Goal: Transaction & Acquisition: Purchase product/service

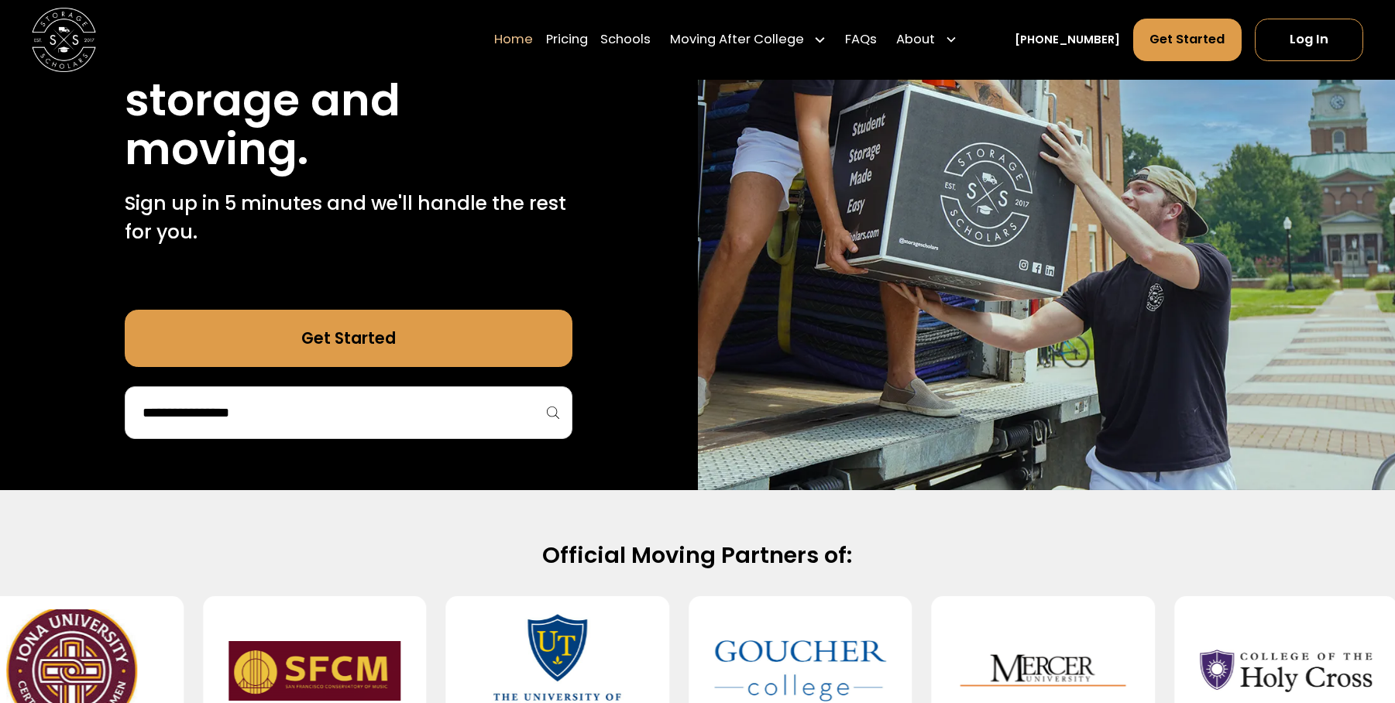
scroll to position [256, 0]
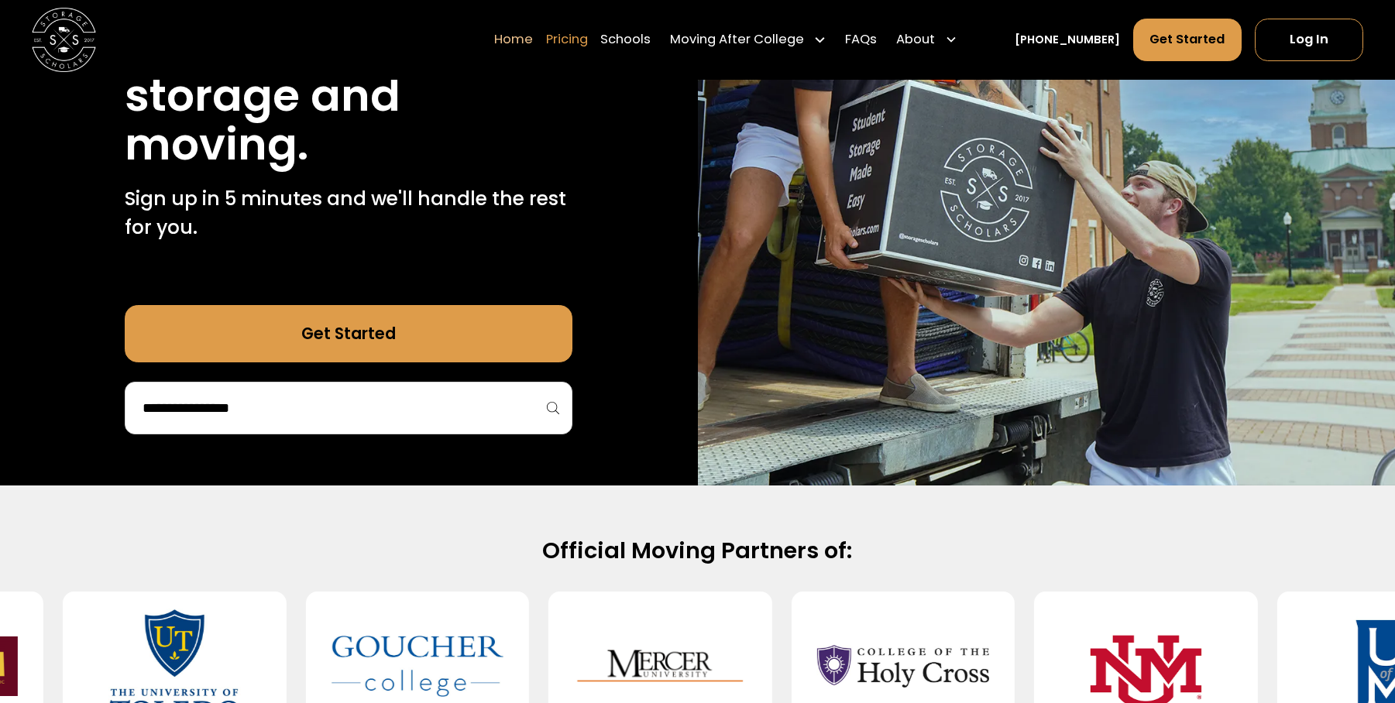
click at [585, 45] on link "Pricing" at bounding box center [567, 40] width 42 height 45
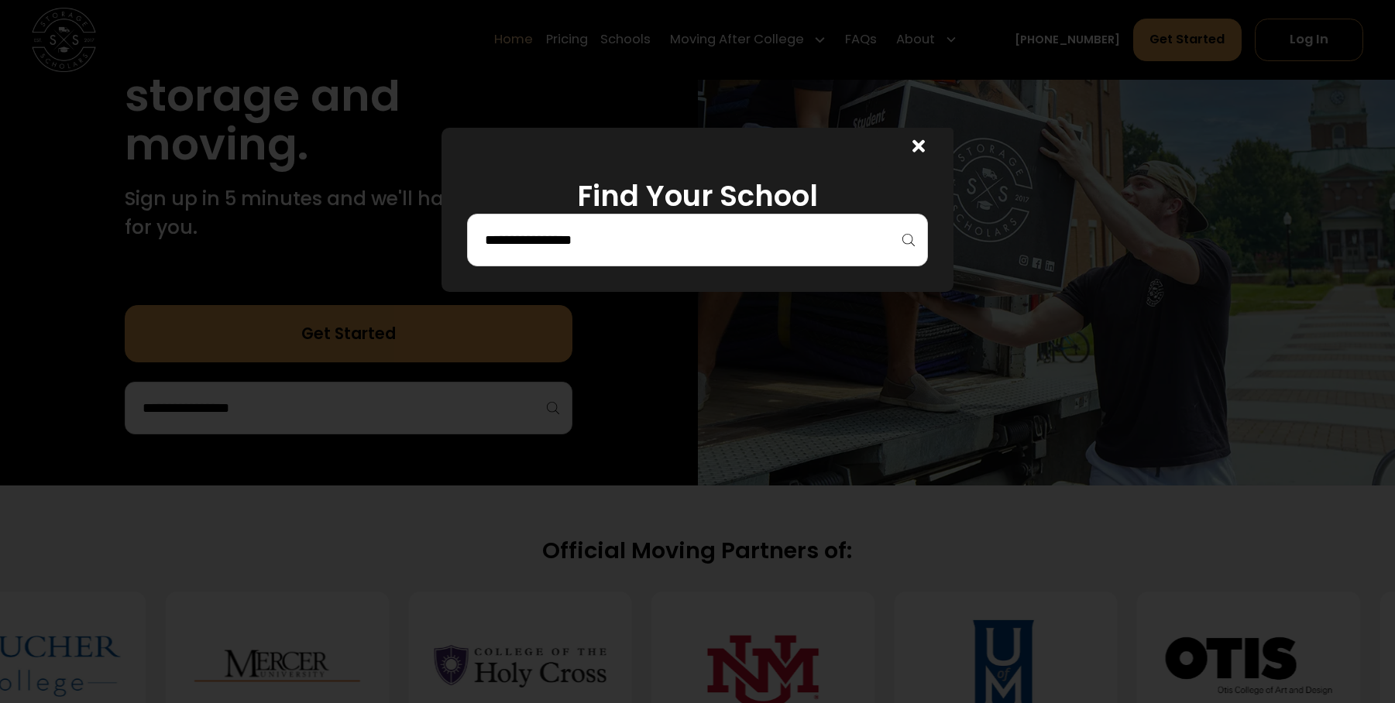
click at [0, 0] on div "Enter Giveaway" at bounding box center [0, 0] width 0 height 0
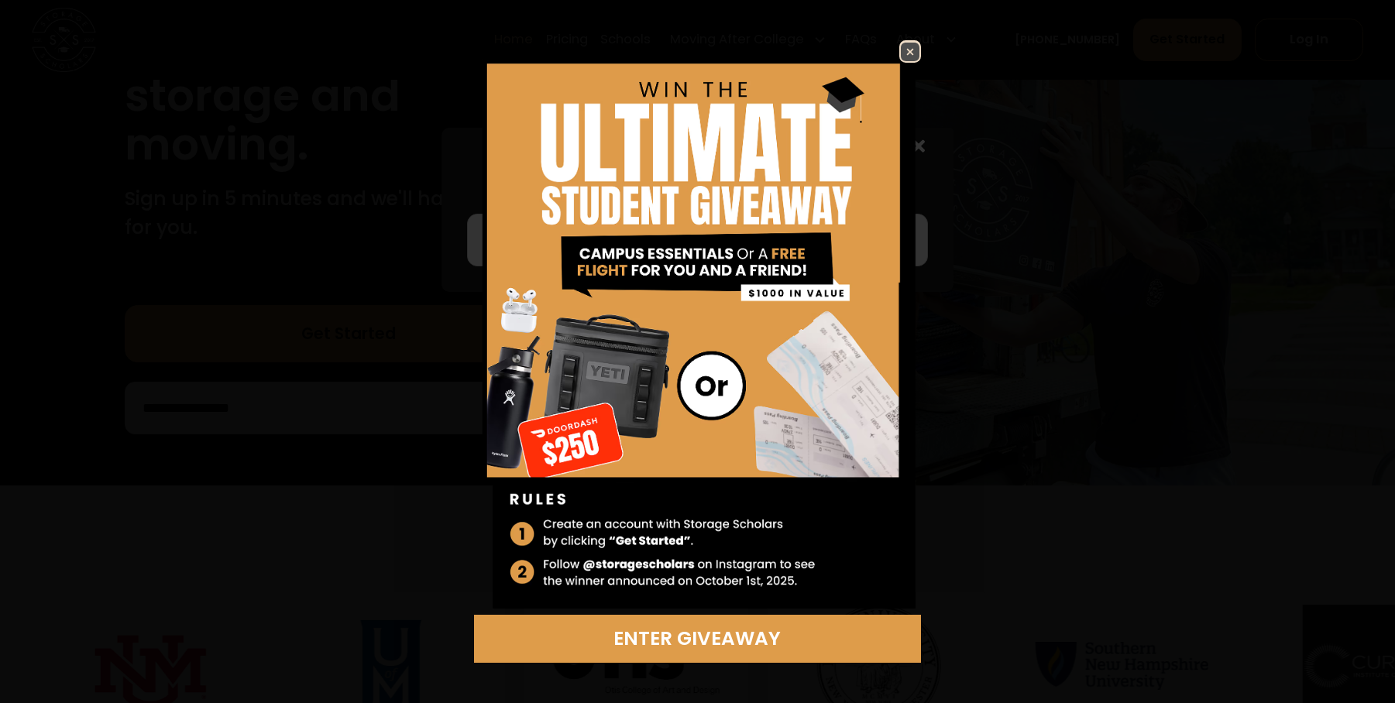
click at [913, 53] on img at bounding box center [910, 52] width 19 height 19
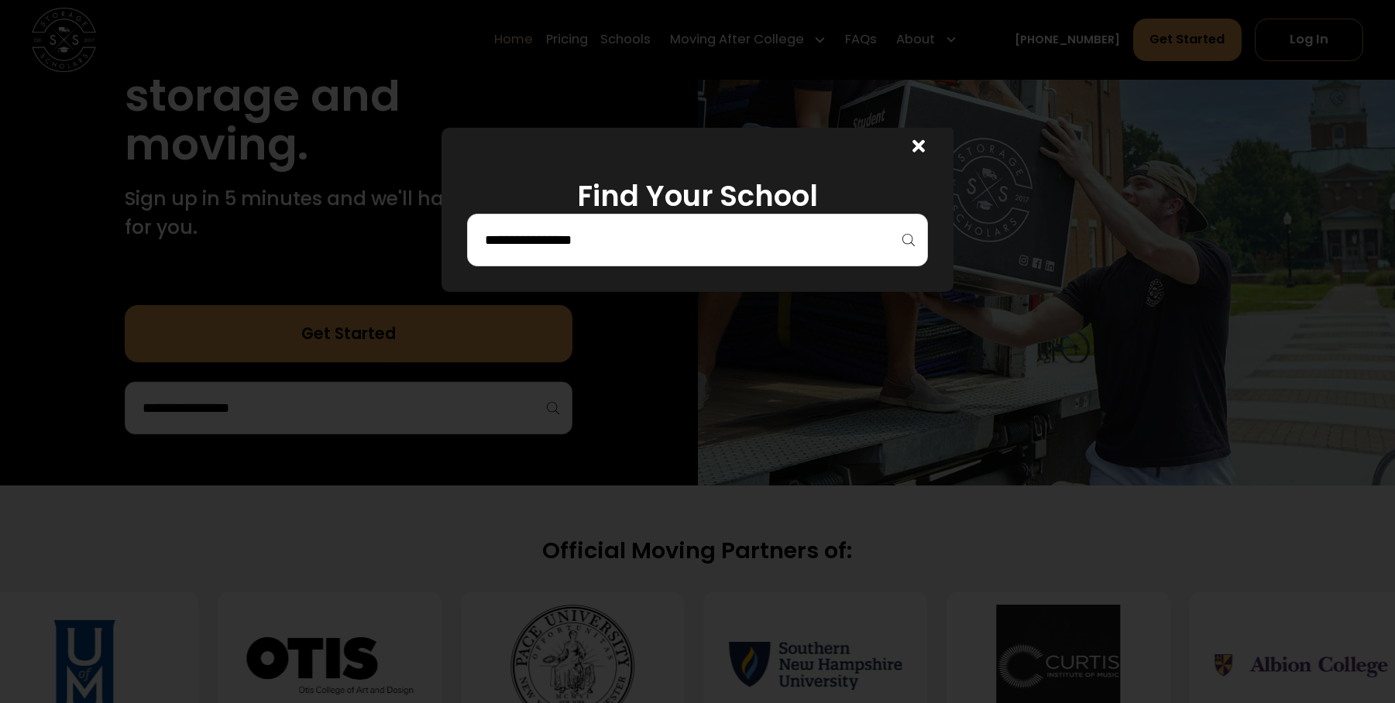
click at [634, 239] on input "search" at bounding box center [696, 240] width 427 height 26
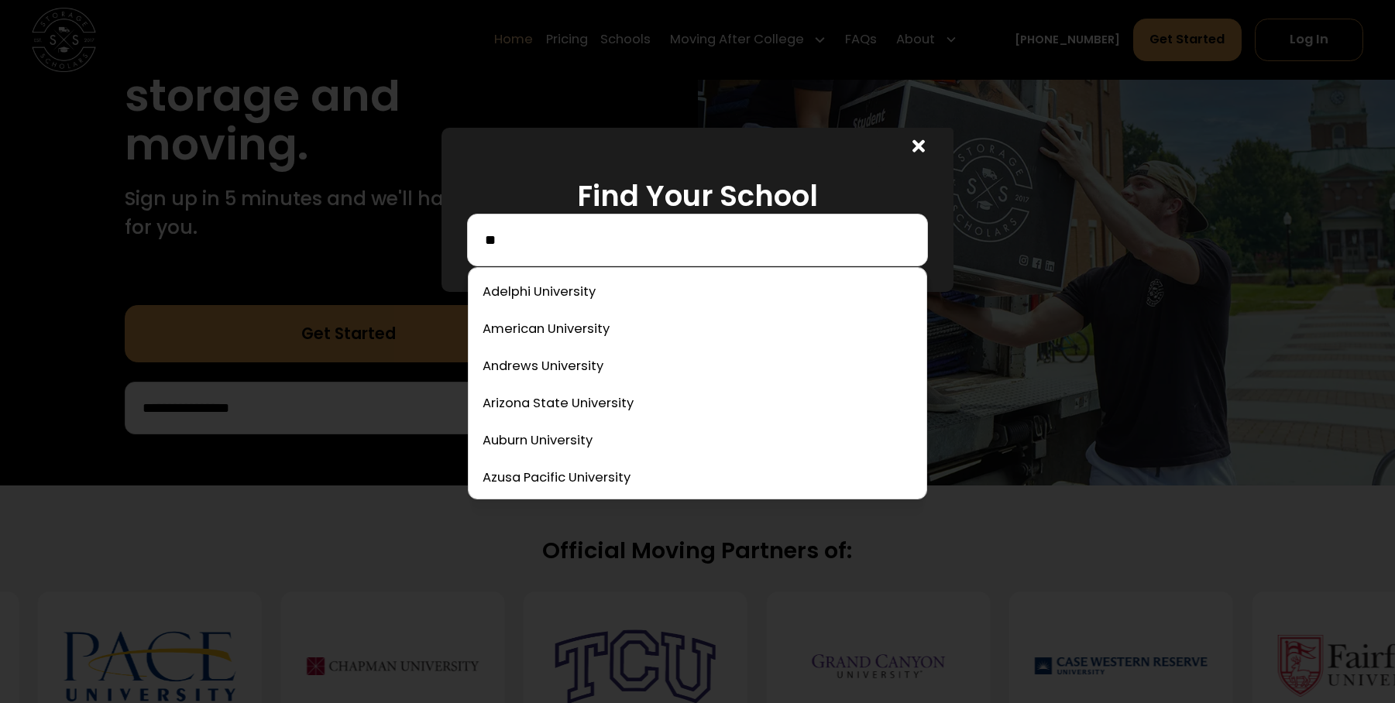
type input "*"
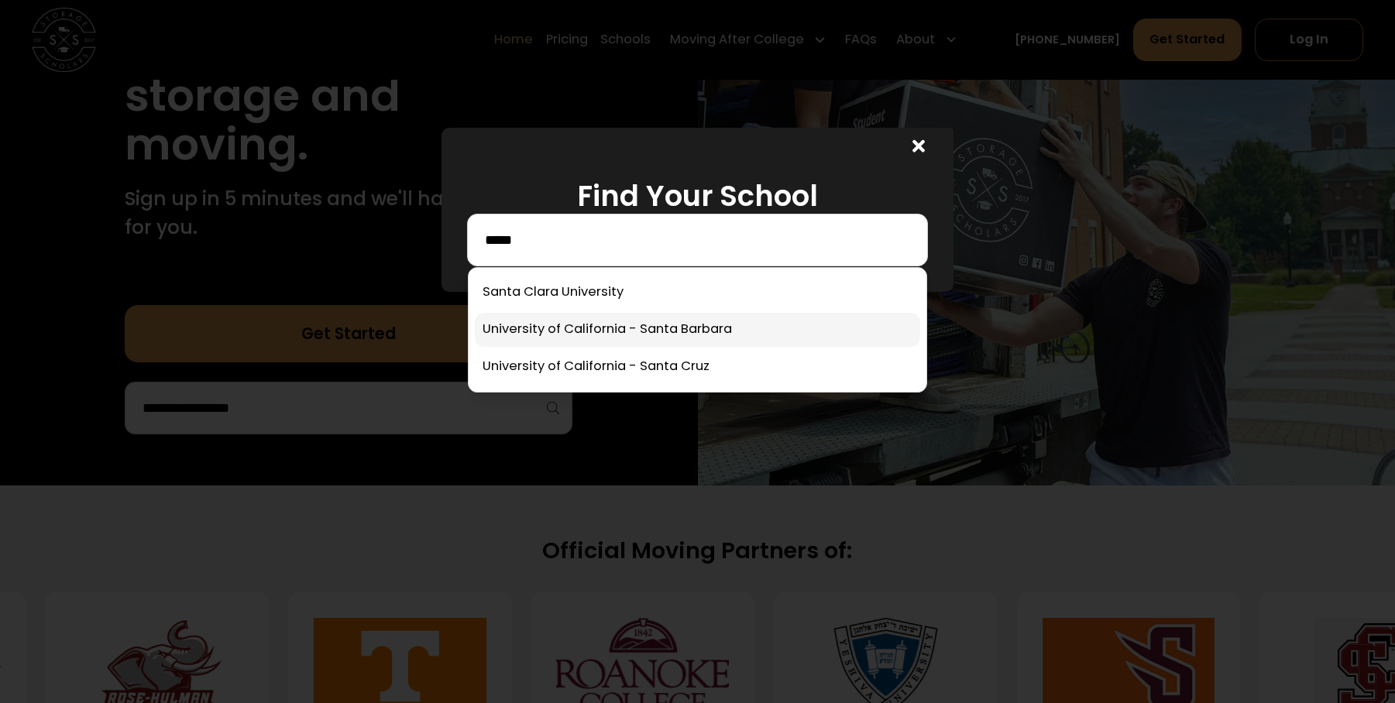
type input "*****"
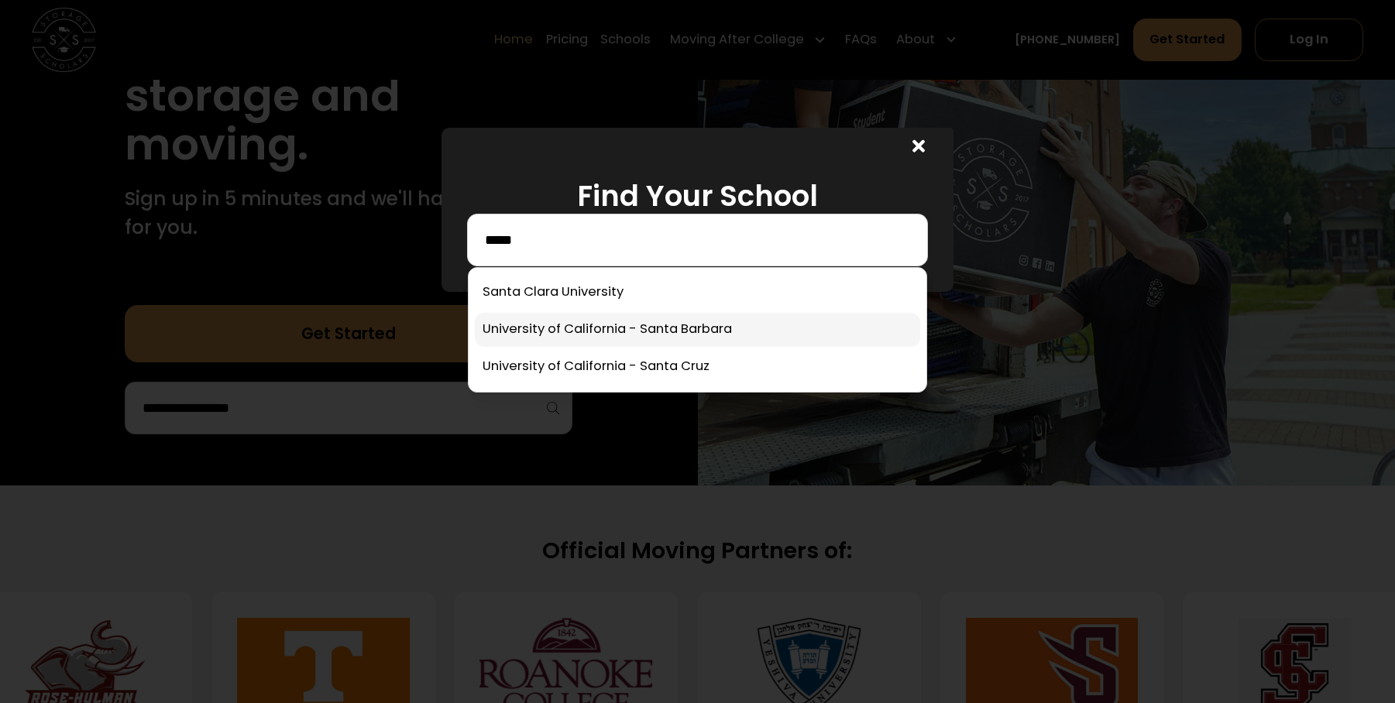
click at [537, 328] on link at bounding box center [697, 330] width 444 height 34
